Goal: Task Accomplishment & Management: Use online tool/utility

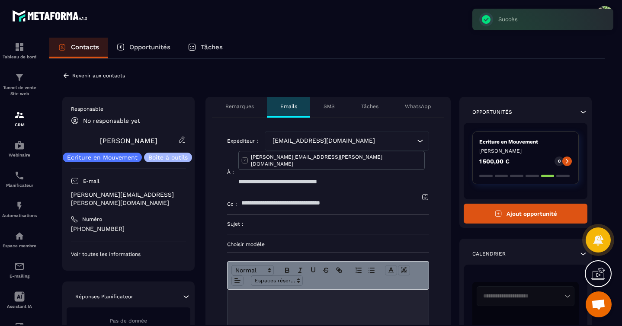
scroll to position [94, 0]
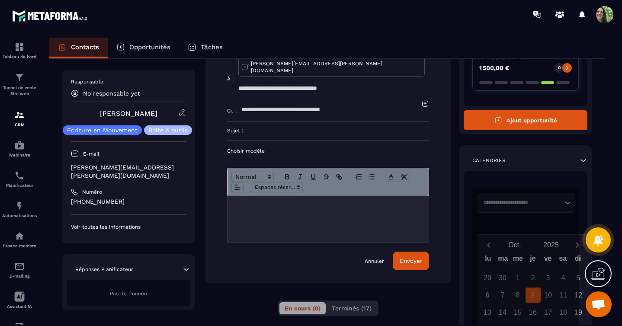
click at [253, 148] on p "Choisir modèle" at bounding box center [328, 151] width 202 height 7
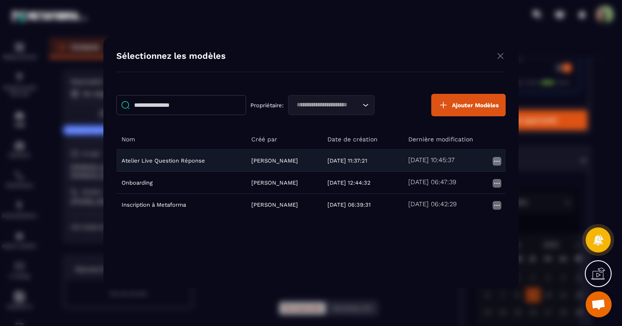
click at [190, 161] on td "Atelier Live Question Réponse" at bounding box center [181, 161] width 130 height 22
type input "**********"
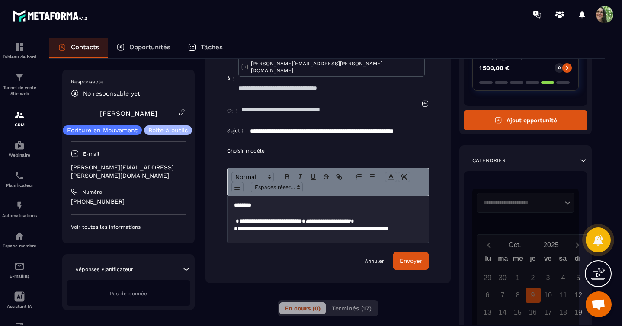
click at [376, 258] on link "Annuler" at bounding box center [374, 261] width 19 height 7
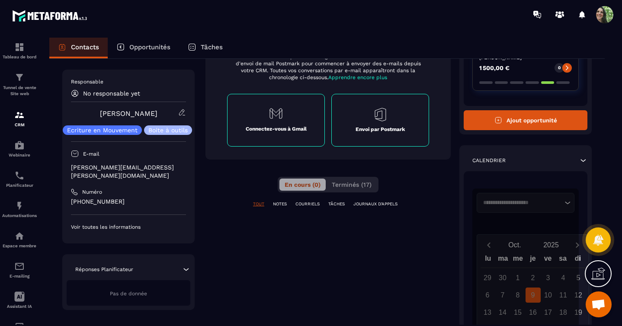
click at [229, 157] on div "Suivez votre activité de courrier électronique dans votre CRM Connectez votre c…" at bounding box center [328, 92] width 245 height 135
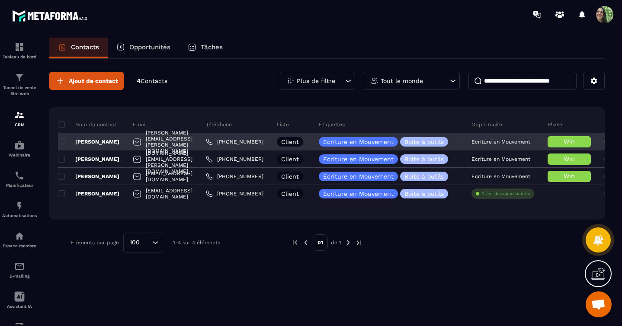
click at [101, 142] on p "[PERSON_NAME]" at bounding box center [88, 142] width 61 height 7
